Goal: Task Accomplishment & Management: Manage account settings

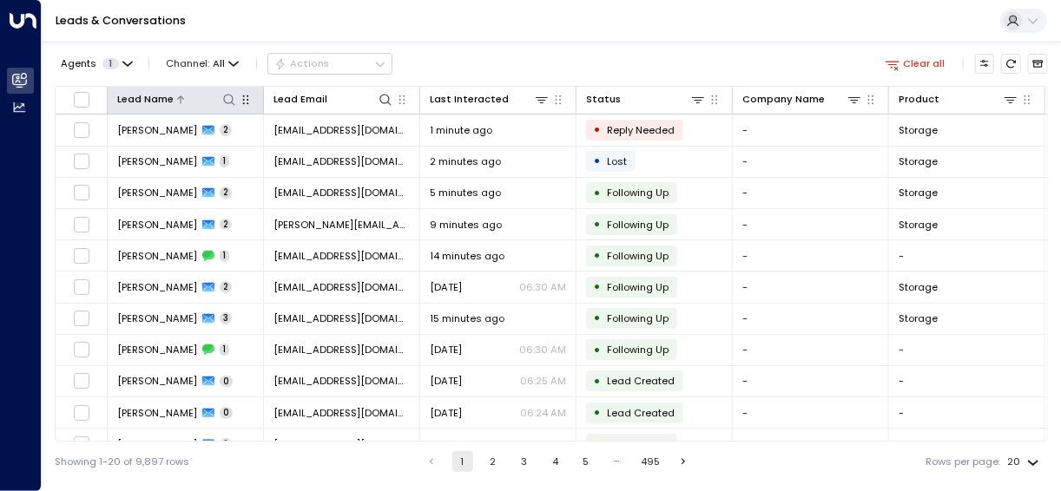
click at [231, 95] on icon at bounding box center [229, 100] width 14 height 14
type input "****"
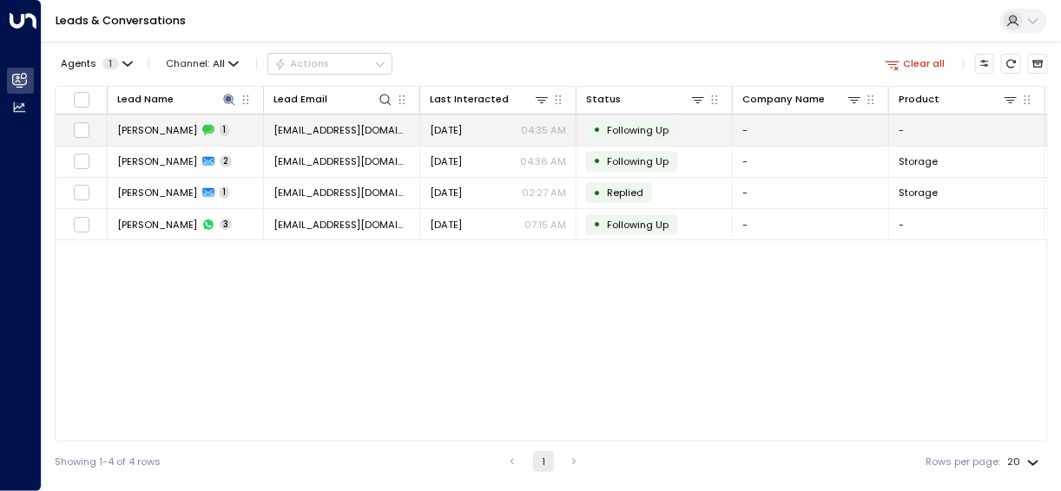
click at [356, 131] on span "[EMAIL_ADDRESS][DOMAIN_NAME]" at bounding box center [341, 130] width 136 height 14
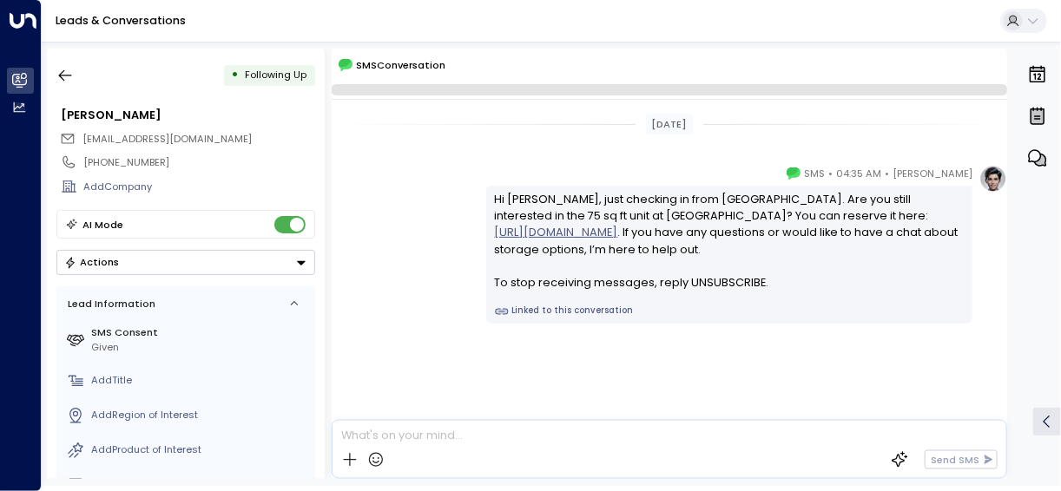
scroll to position [16, 0]
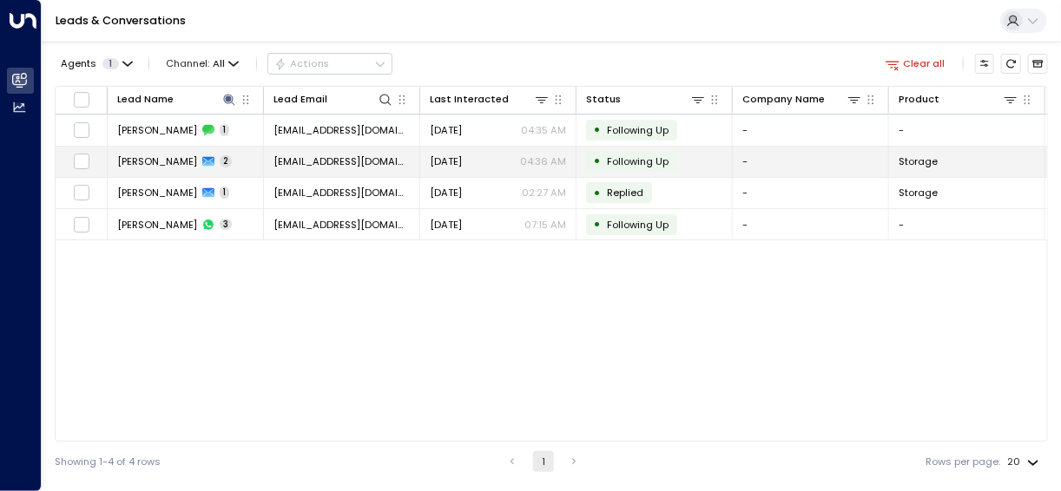
click at [349, 155] on span "[EMAIL_ADDRESS][DOMAIN_NAME]" at bounding box center [341, 162] width 136 height 14
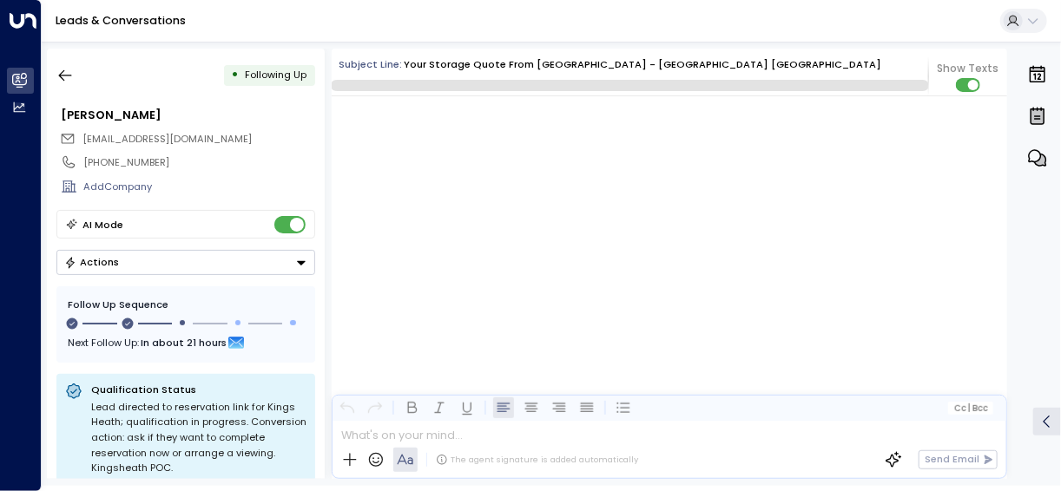
scroll to position [1406, 0]
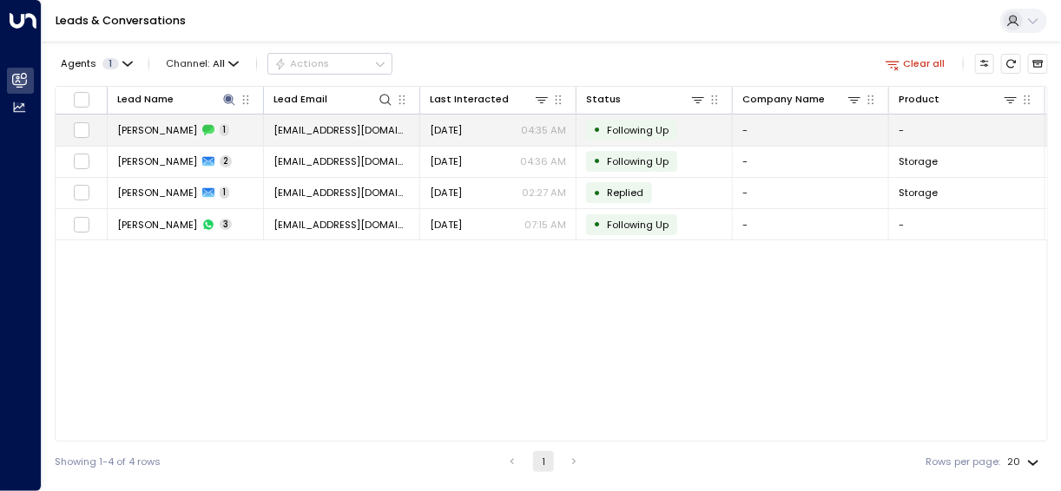
click at [174, 128] on span "[PERSON_NAME]" at bounding box center [157, 130] width 80 height 14
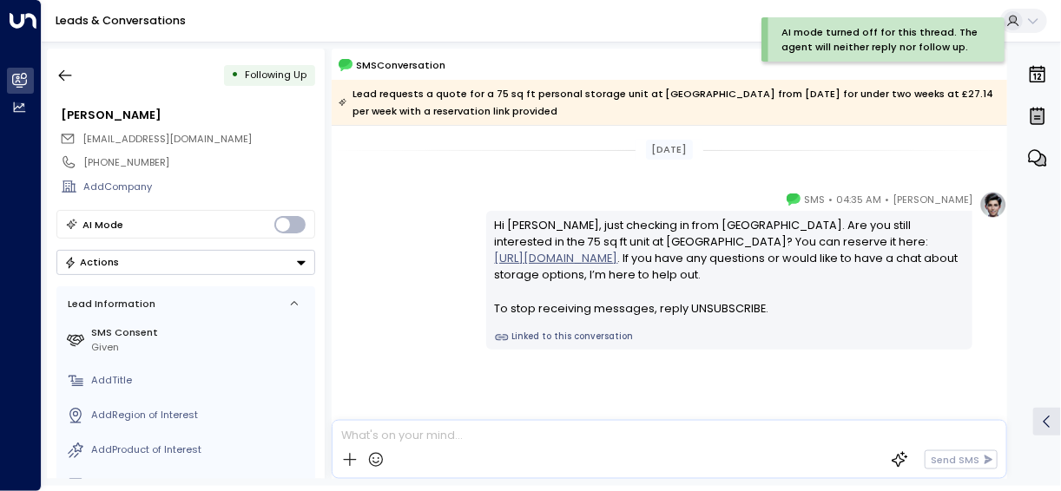
click at [299, 260] on icon "Button group with a nested menu" at bounding box center [301, 262] width 9 height 4
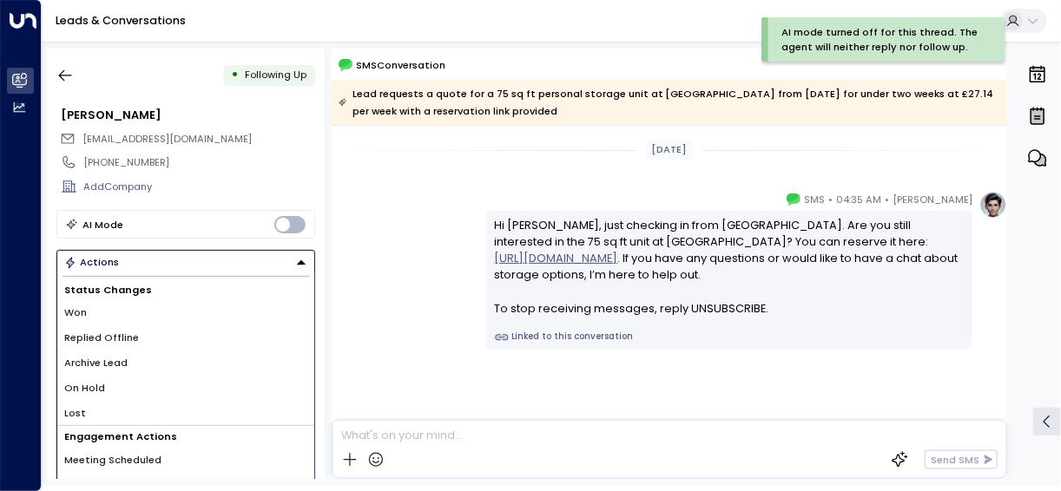
click at [199, 355] on li "Archive Lead" at bounding box center [185, 363] width 257 height 25
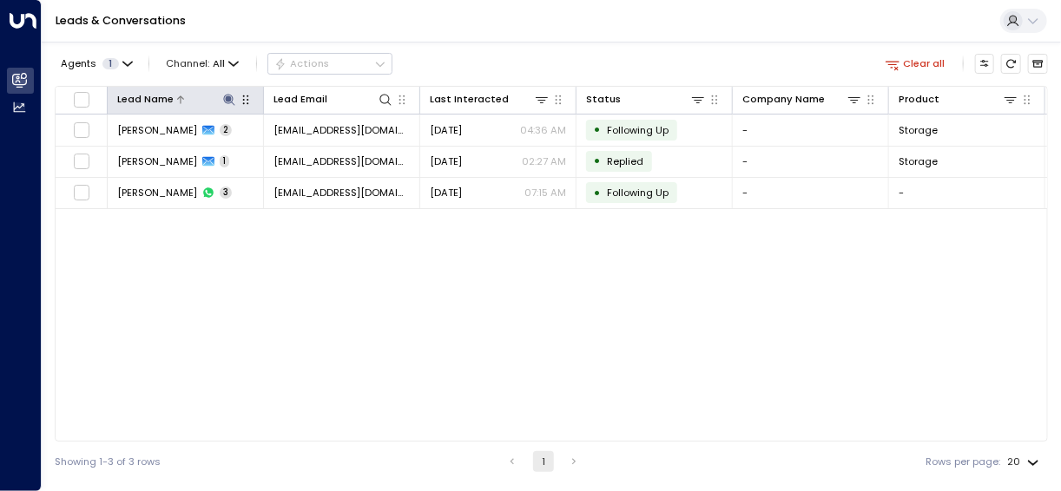
click at [228, 98] on icon at bounding box center [228, 99] width 11 height 11
type input "*"
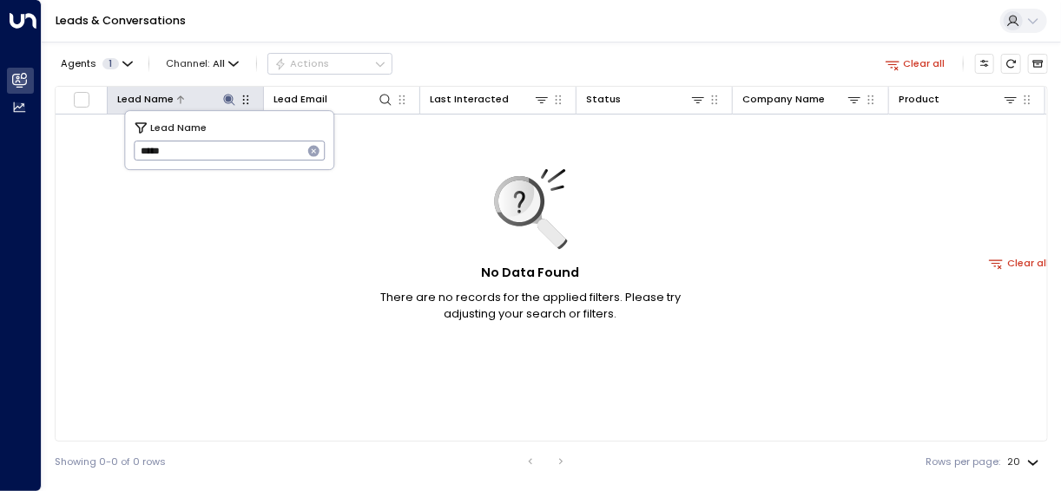
type input "*****"
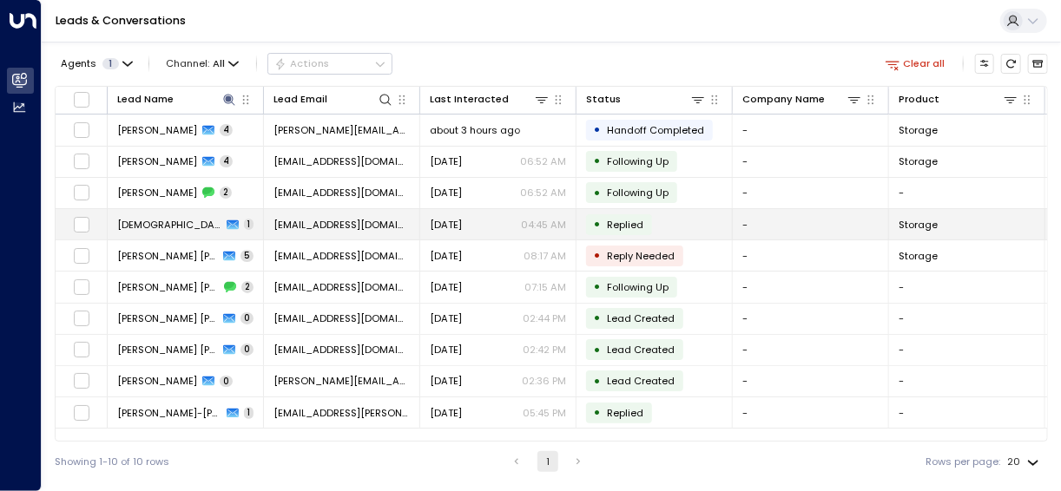
click at [161, 222] on span "[DEMOGRAPHIC_DATA][PERSON_NAME]" at bounding box center [169, 225] width 104 height 14
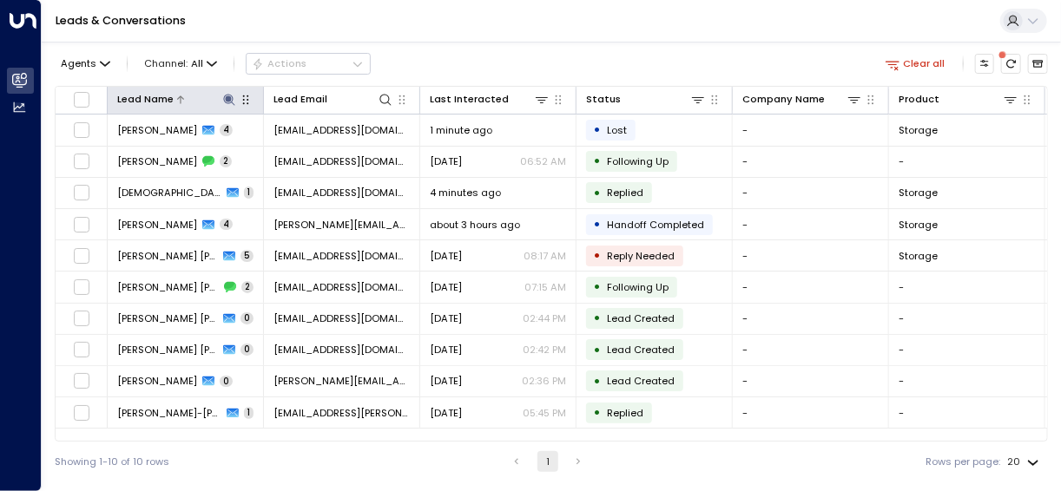
click at [229, 97] on icon at bounding box center [228, 99] width 11 height 11
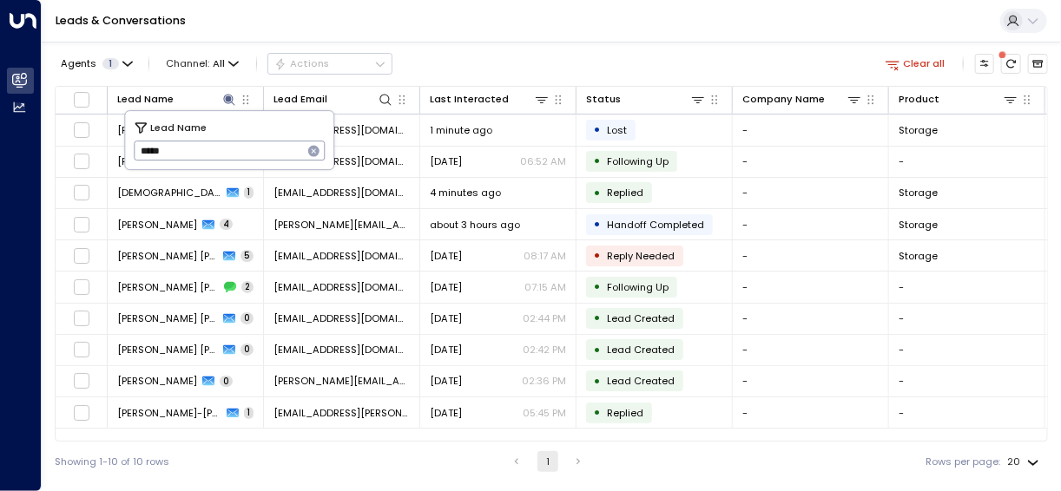
drag, startPoint x: 177, startPoint y: 151, endPoint x: 131, endPoint y: 149, distance: 46.0
click at [131, 149] on div "Lead Name ***** ​" at bounding box center [229, 140] width 208 height 58
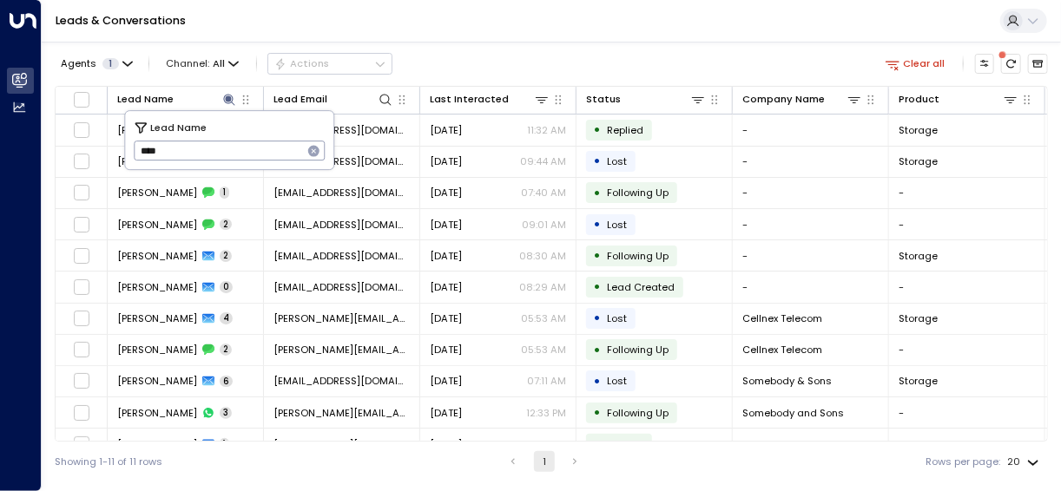
type input "*****"
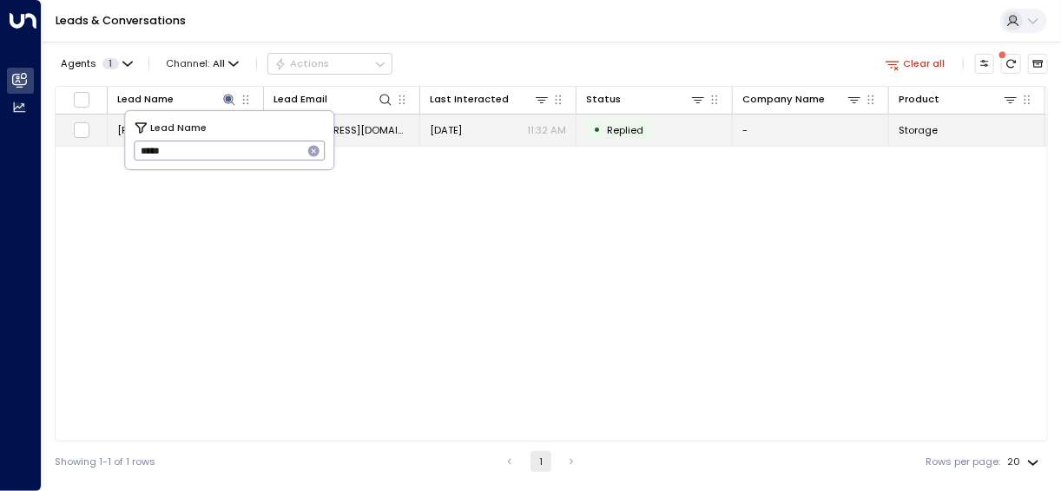
click at [118, 128] on span "[PERSON_NAME]" at bounding box center [157, 130] width 80 height 14
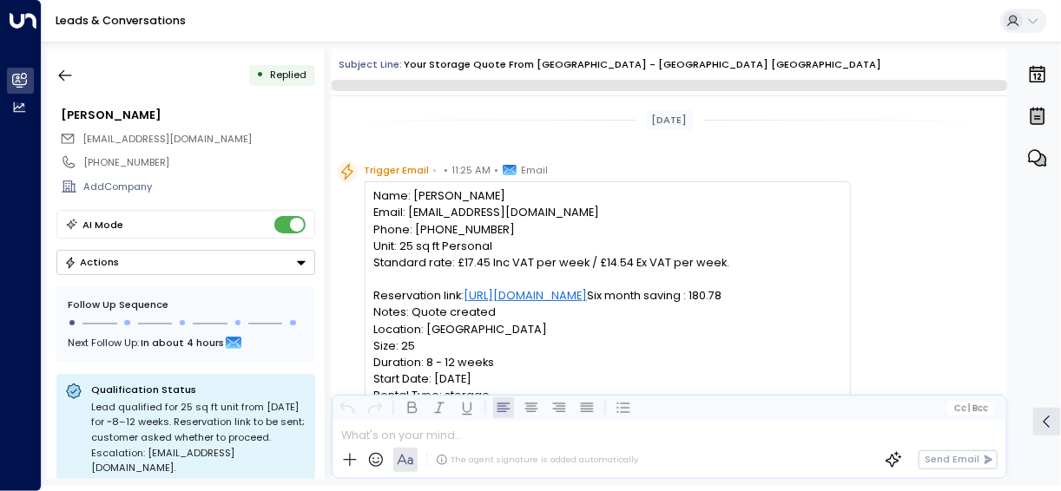
scroll to position [951, 0]
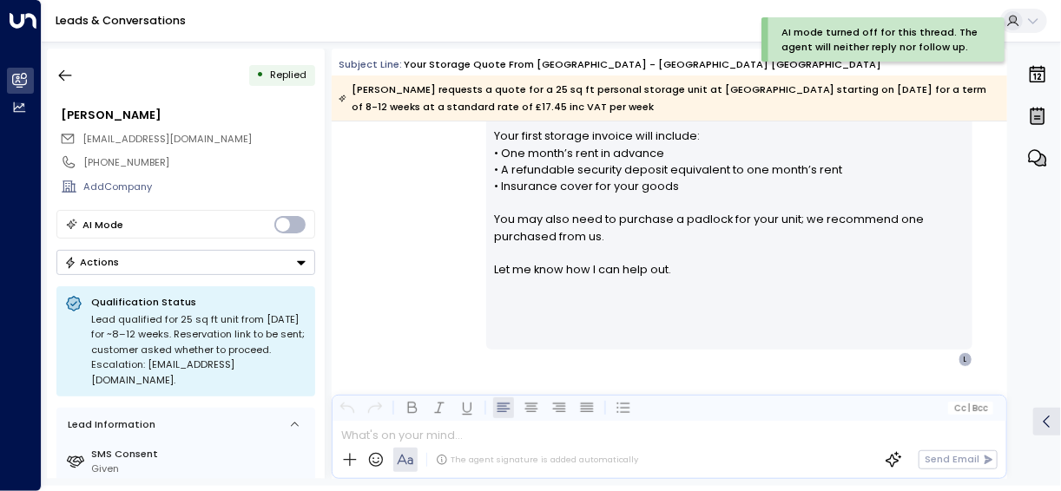
click at [305, 260] on icon "Button group with a nested menu" at bounding box center [301, 263] width 12 height 12
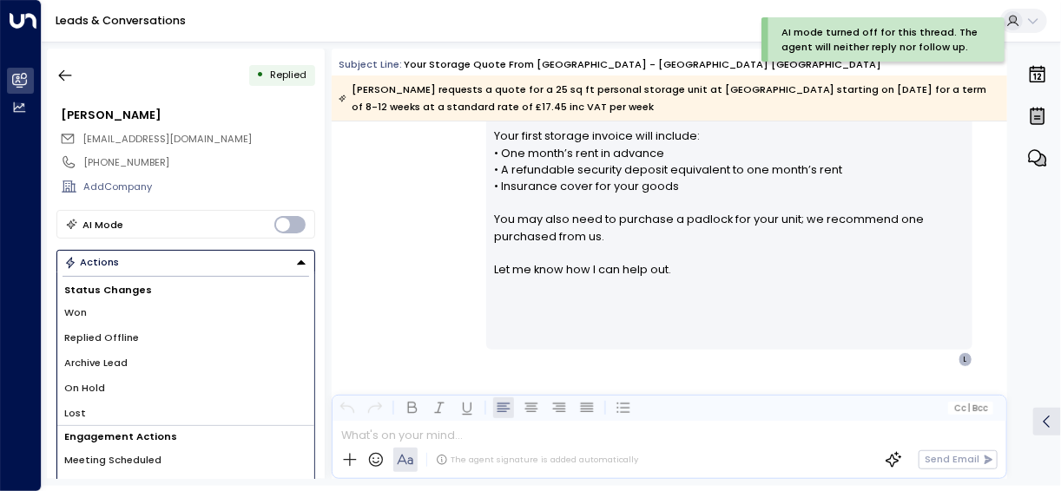
click at [173, 339] on li "Replied Offline" at bounding box center [185, 338] width 257 height 25
